Goal: Task Accomplishment & Management: Use online tool/utility

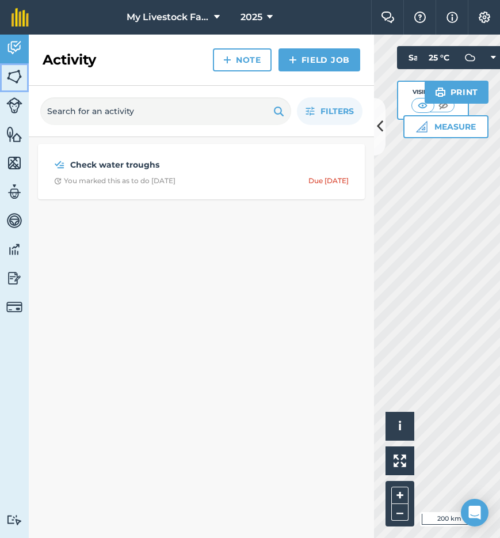
click at [16, 76] on img at bounding box center [14, 76] width 16 height 17
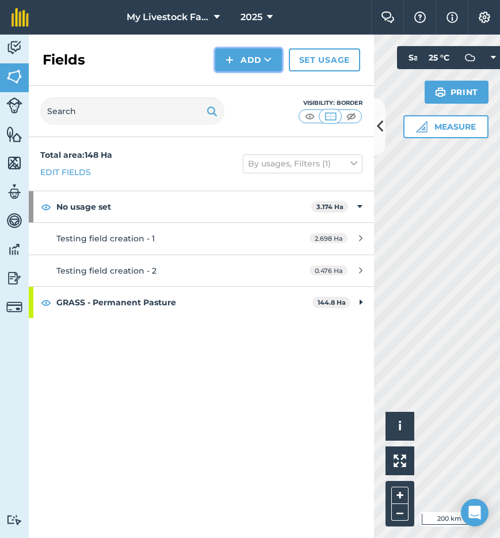
click at [256, 63] on button "Add" at bounding box center [248, 59] width 67 height 23
click at [256, 116] on link "Import" at bounding box center [248, 111] width 63 height 25
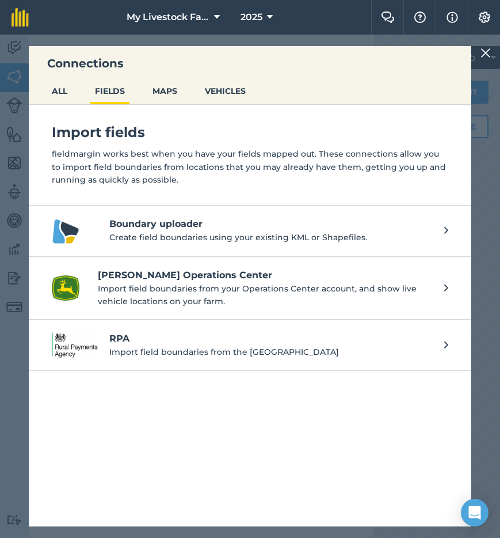
click at [224, 298] on p "Import field boundaries from your Operations Center account, and show live vehi…" at bounding box center [265, 295] width 335 height 26
